Goal: Information Seeking & Learning: Learn about a topic

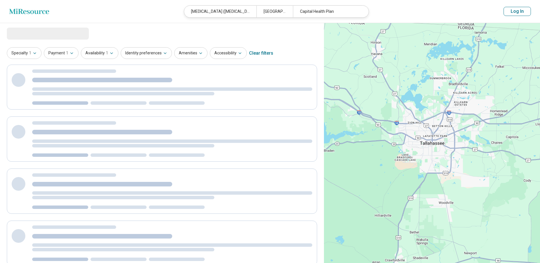
select select "***"
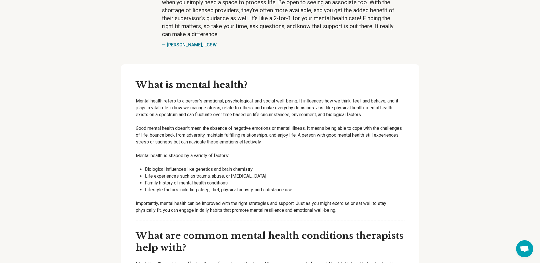
scroll to position [256, 0]
